Goal: Find specific page/section: Find specific page/section

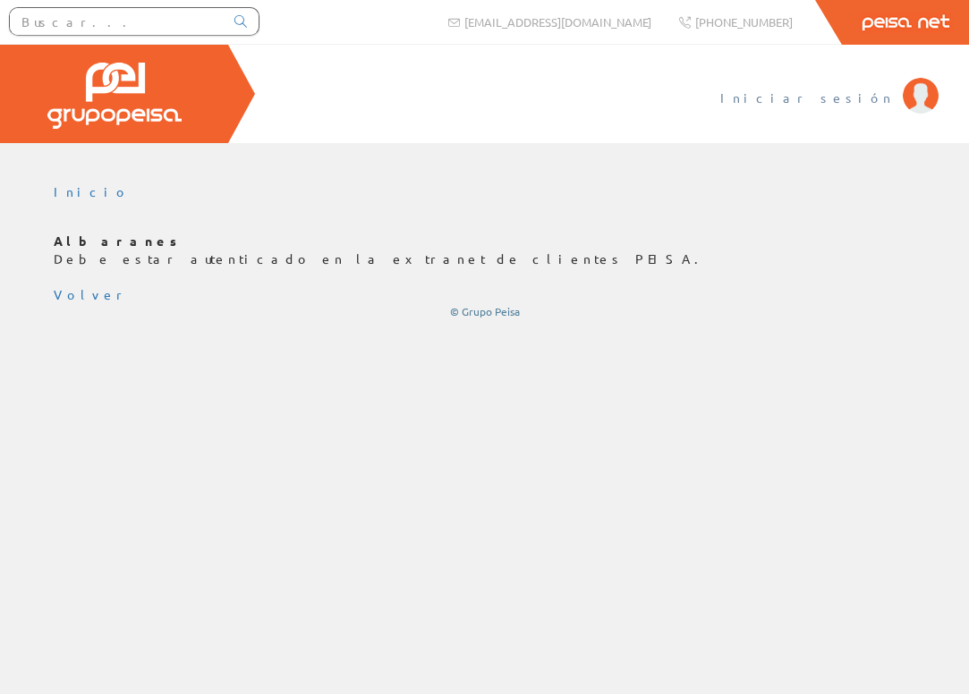
click at [848, 97] on span "Iniciar sesión" at bounding box center [807, 98] width 174 height 18
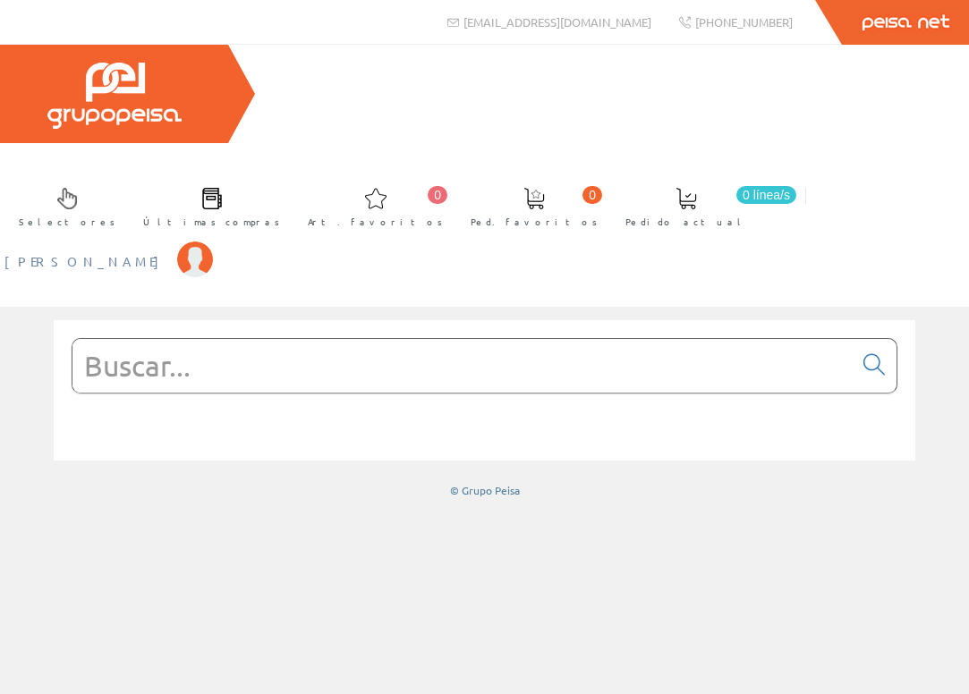
click at [168, 252] on span "[PERSON_NAME]" at bounding box center [86, 261] width 164 height 18
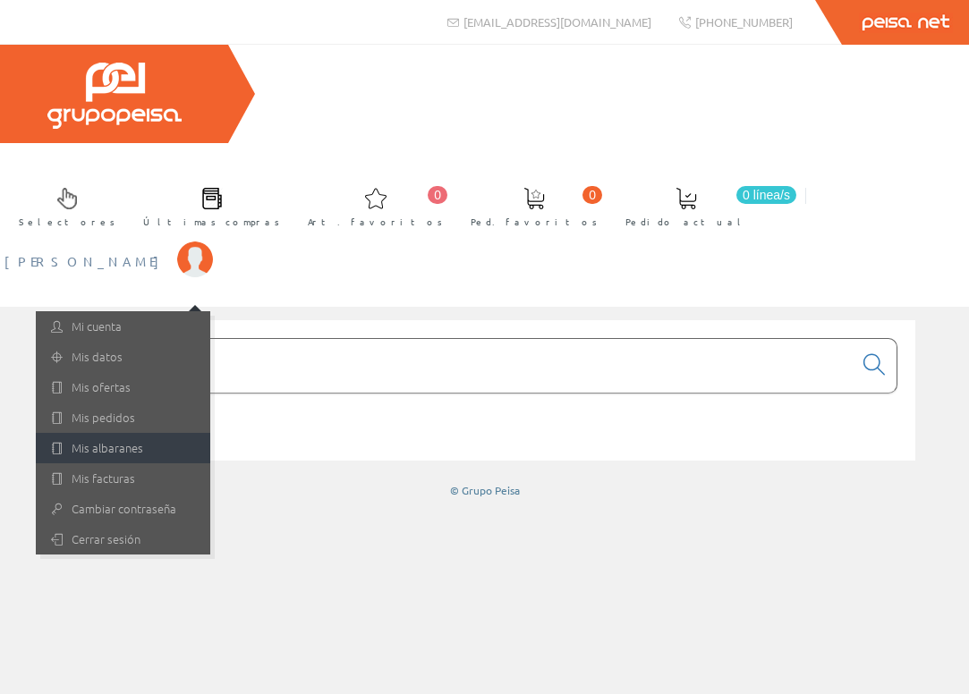
click at [210, 433] on link "Mis albaranes" at bounding box center [123, 448] width 174 height 30
